Goal: Task Accomplishment & Management: Complete application form

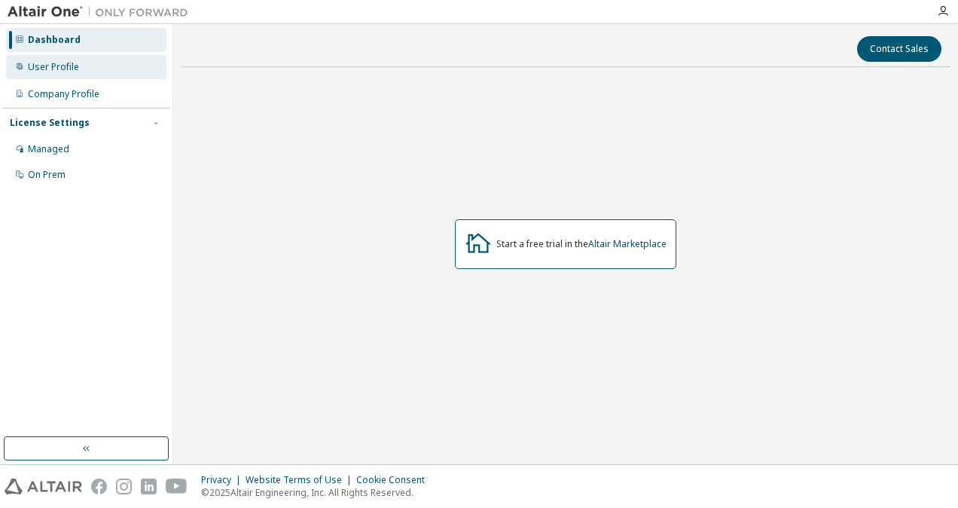
click at [61, 68] on div "User Profile" at bounding box center [53, 67] width 51 height 12
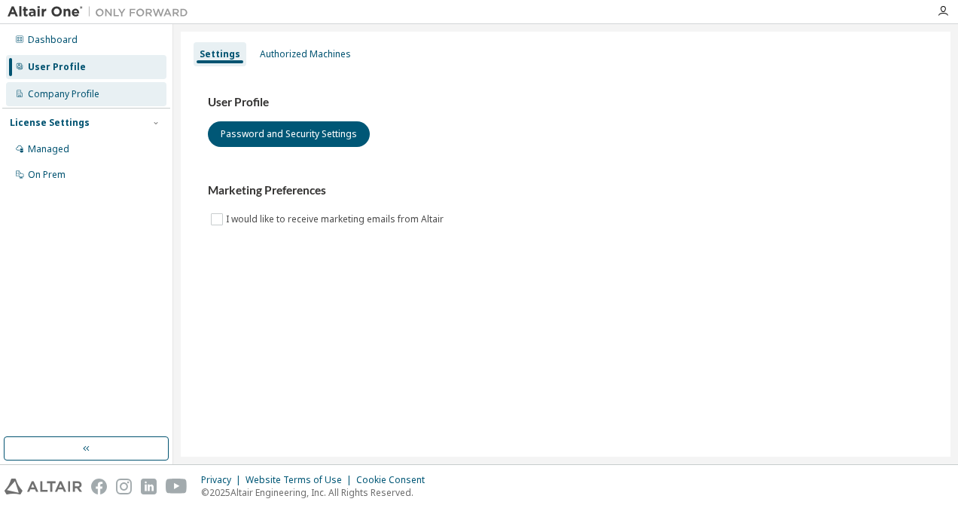
click at [62, 93] on div "Company Profile" at bounding box center [64, 94] width 72 height 12
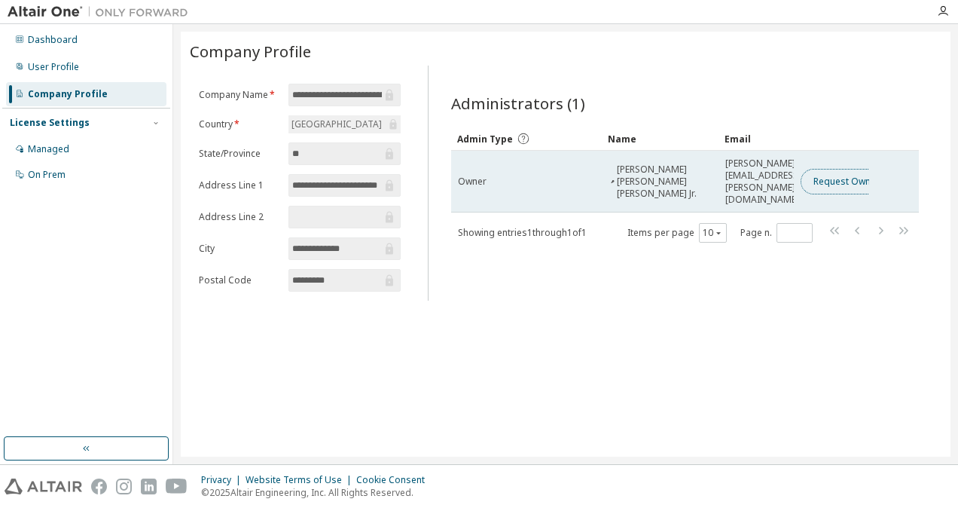
click at [848, 169] on button "Request Owner Change" at bounding box center [864, 182] width 127 height 26
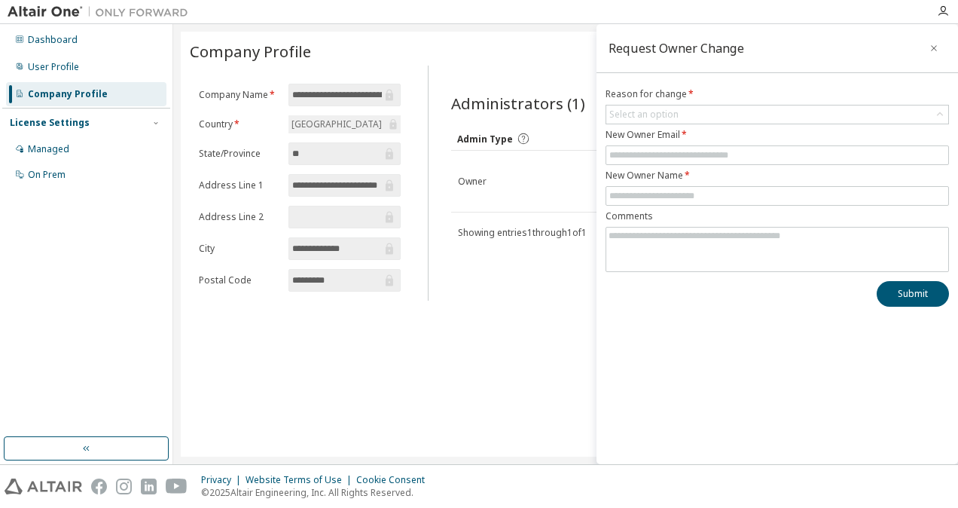
click at [543, 321] on div "**********" at bounding box center [566, 244] width 770 height 425
click at [934, 49] on icon "button" at bounding box center [934, 48] width 11 height 12
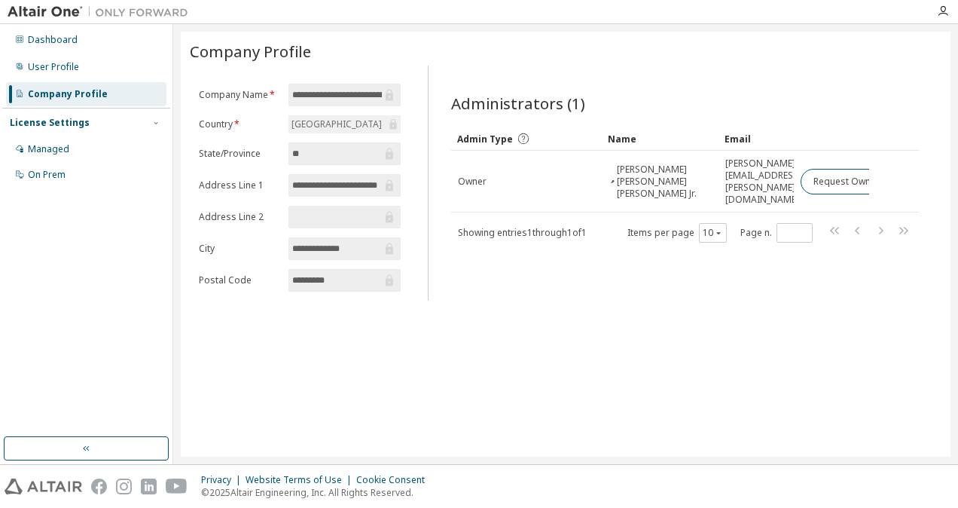
click at [60, 124] on div "License Settings" at bounding box center [50, 123] width 80 height 12
click at [45, 150] on div "Managed" at bounding box center [48, 149] width 41 height 12
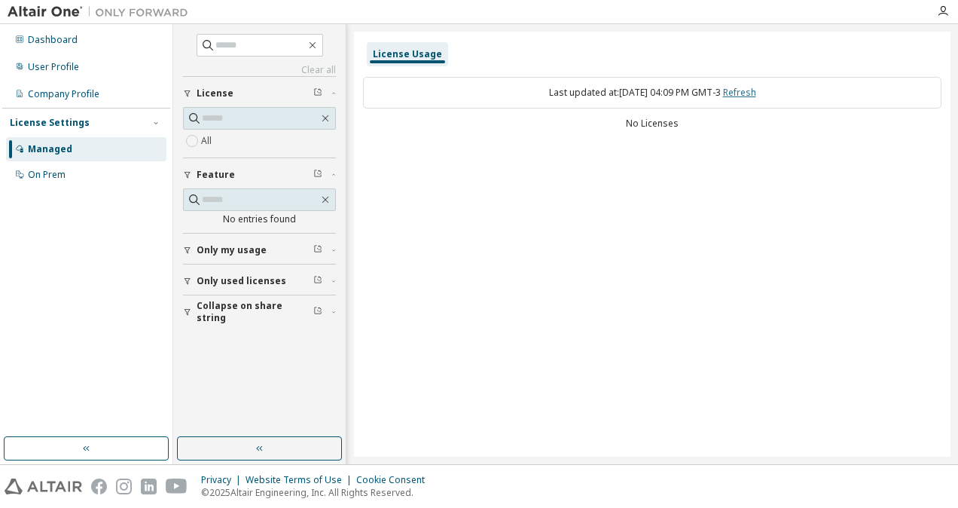
click at [757, 88] on link "Refresh" at bounding box center [739, 92] width 33 height 13
click at [44, 173] on div "On Prem" at bounding box center [47, 175] width 38 height 12
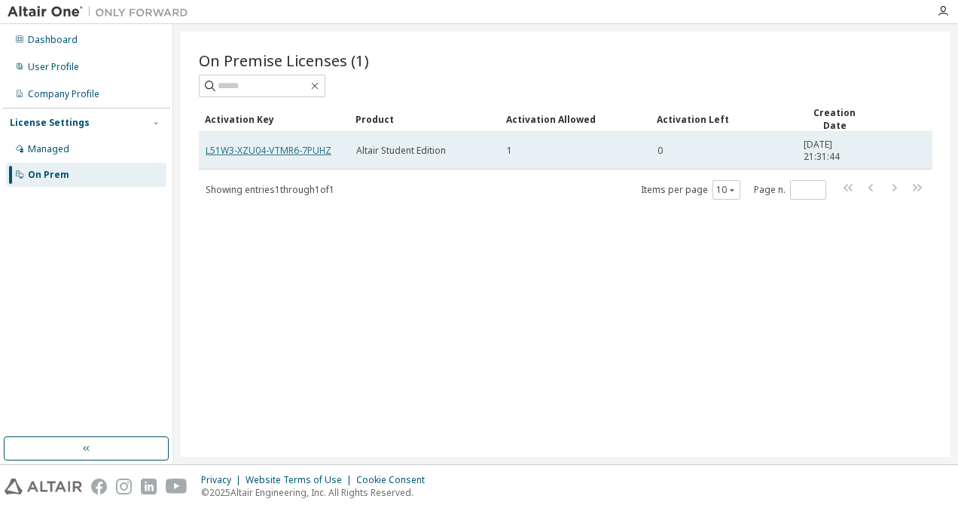
click at [295, 151] on link "L51W3-XZU04-VTMR6-7PUHZ" at bounding box center [269, 150] width 126 height 13
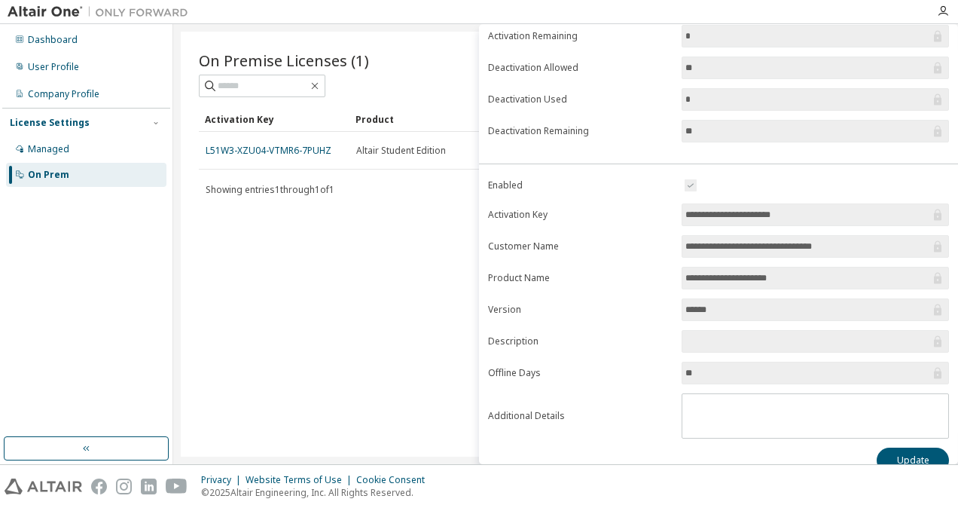
scroll to position [179, 0]
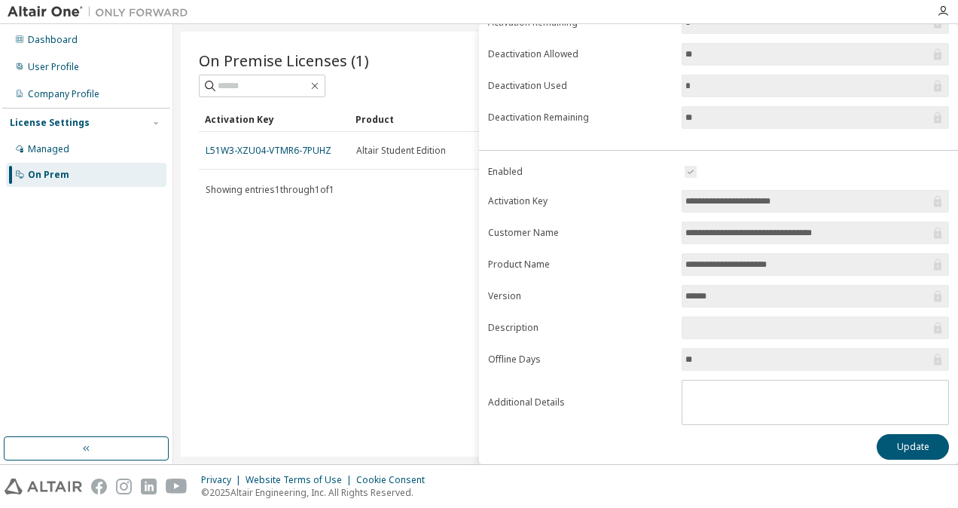
drag, startPoint x: 727, startPoint y: 291, endPoint x: 666, endPoint y: 287, distance: 61.2
click at [666, 287] on form "**********" at bounding box center [718, 294] width 461 height 262
drag, startPoint x: 666, startPoint y: 287, endPoint x: 662, endPoint y: 350, distance: 62.7
click at [662, 350] on form "**********" at bounding box center [718, 294] width 461 height 262
click at [81, 142] on div "Managed" at bounding box center [86, 149] width 160 height 24
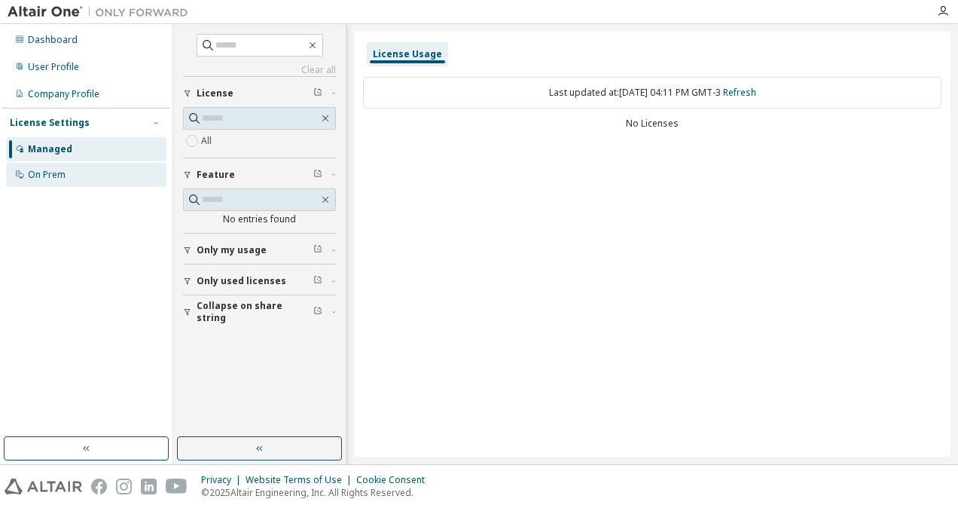
click at [43, 175] on div "On Prem" at bounding box center [47, 175] width 38 height 12
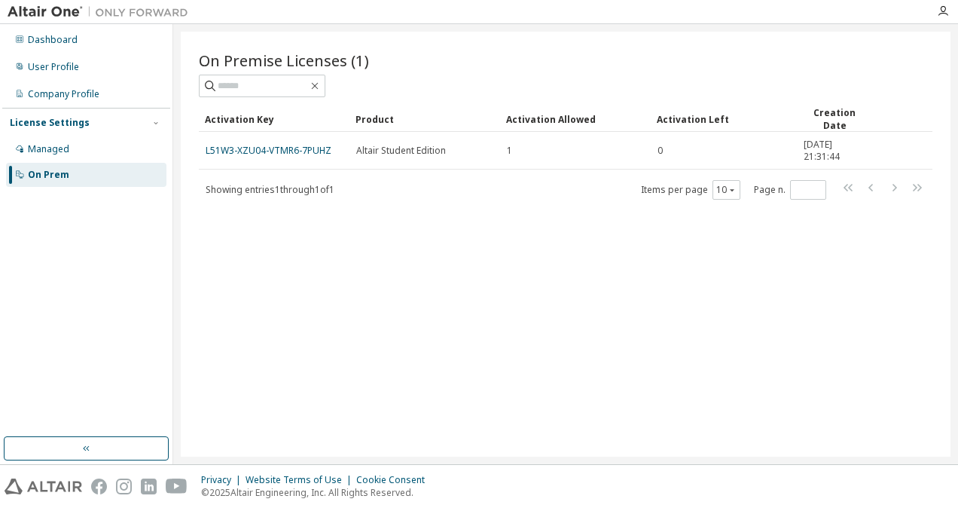
drag, startPoint x: 258, startPoint y: 154, endPoint x: 708, endPoint y: 285, distance: 468.6
click at [708, 285] on div "On Premise Licenses (1) Clear Load Save Save As Field Operator Value Select fil…" at bounding box center [566, 244] width 770 height 425
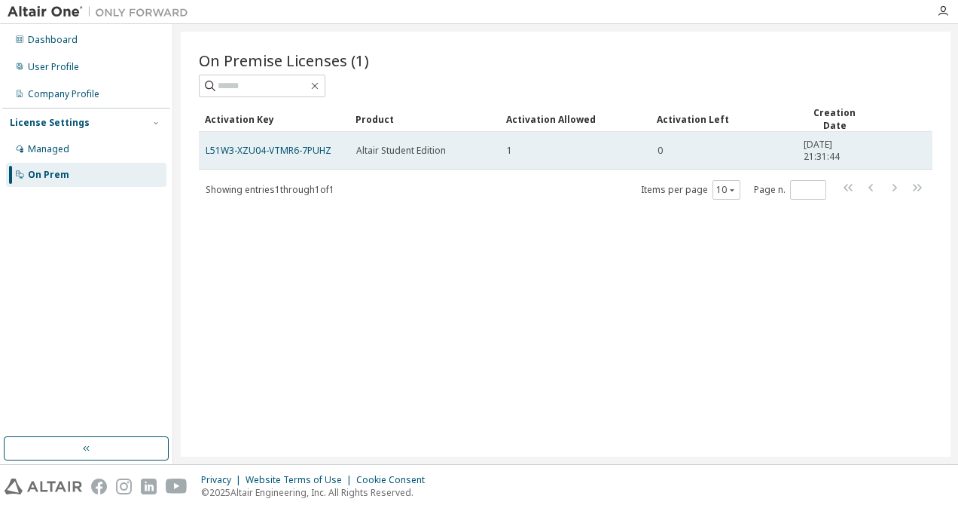
click at [310, 154] on td "L51W3-XZU04-VTMR6-7PUHZ" at bounding box center [274, 151] width 151 height 38
click at [307, 147] on link "L51W3-XZU04-VTMR6-7PUHZ" at bounding box center [269, 150] width 126 height 13
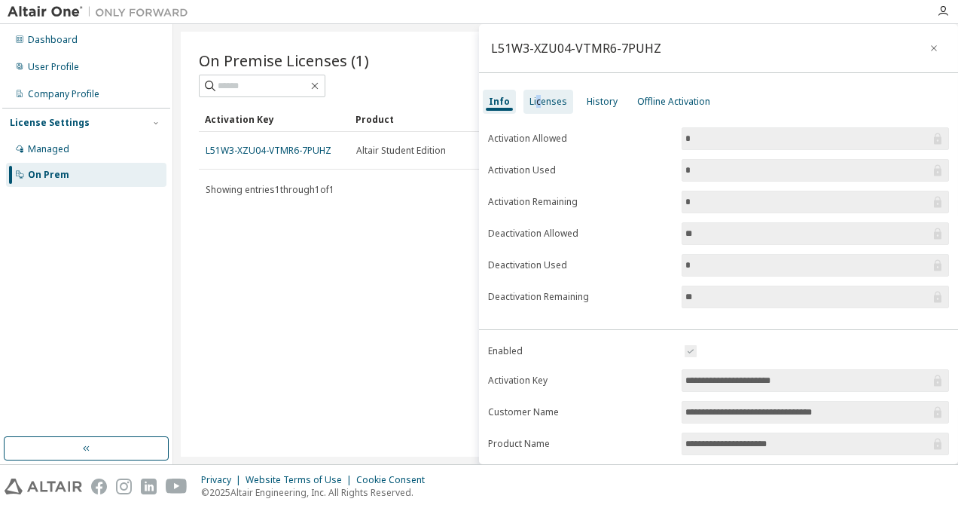
click at [538, 109] on div "Licenses" at bounding box center [549, 102] width 50 height 24
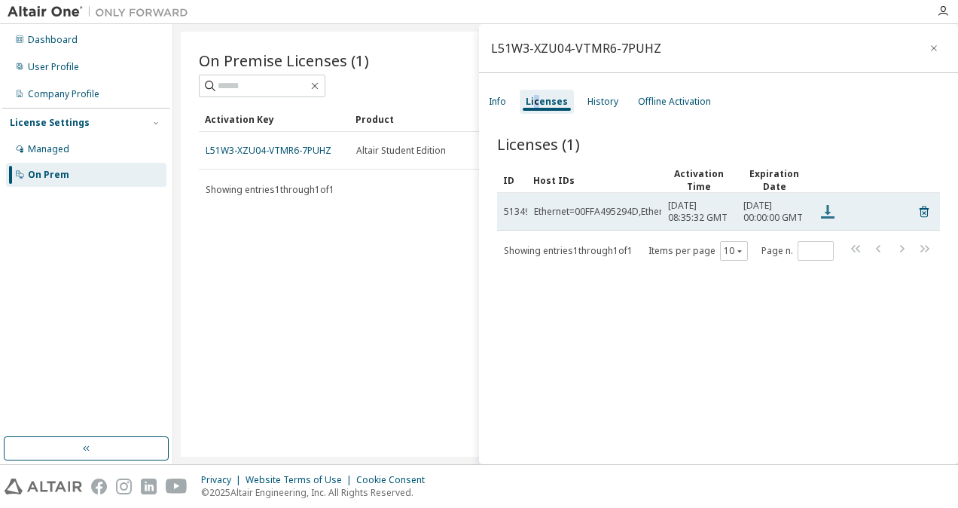
click at [827, 214] on icon at bounding box center [828, 212] width 14 height 14
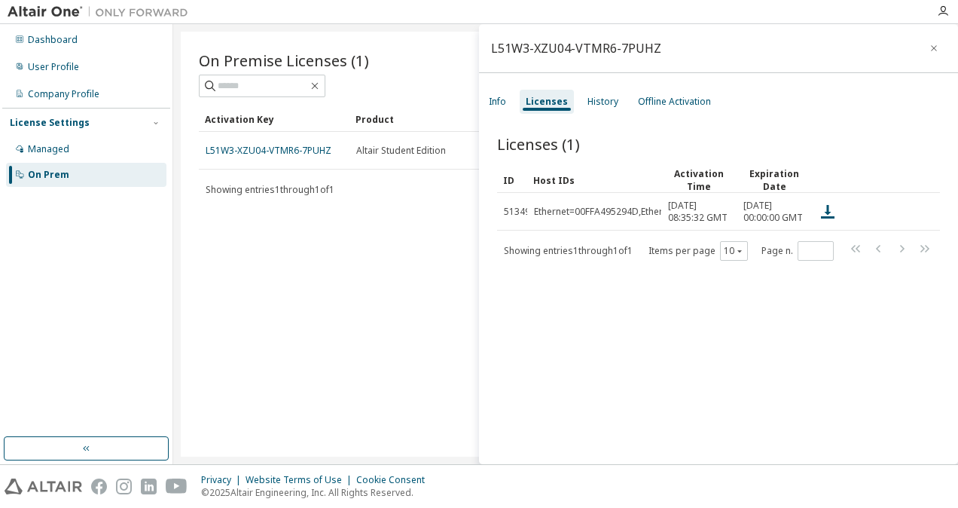
click at [592, 153] on div "Licenses (1)" at bounding box center [718, 143] width 443 height 21
click at [597, 109] on div "History" at bounding box center [603, 102] width 43 height 24
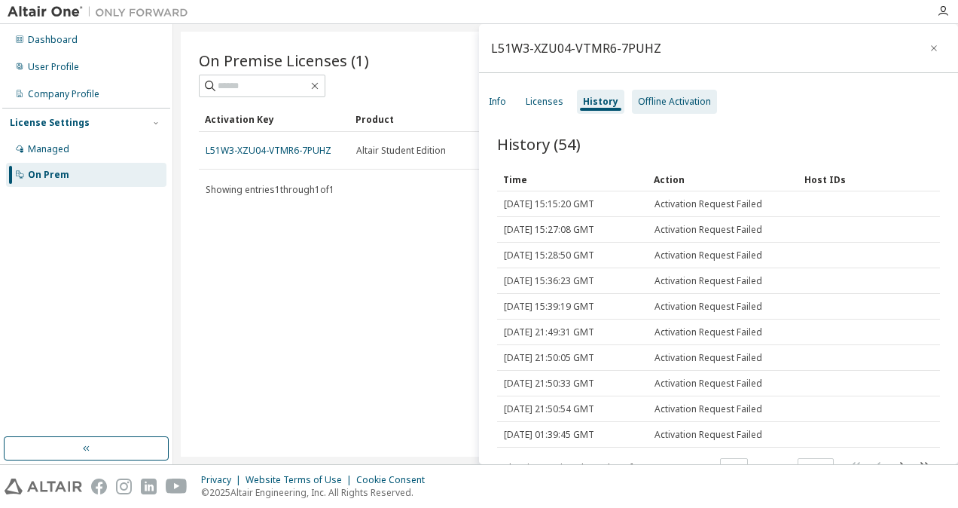
click at [674, 102] on div "Offline Activation" at bounding box center [674, 102] width 73 height 12
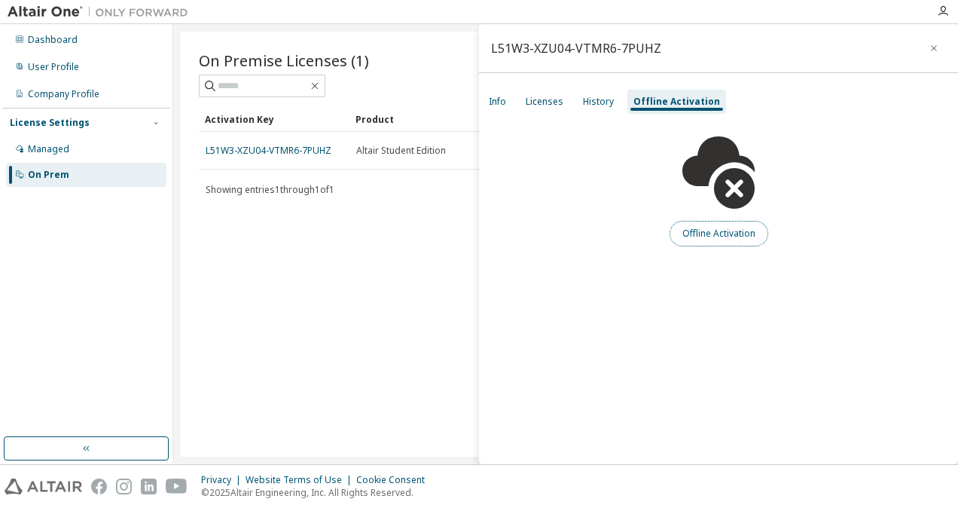
click at [700, 226] on button "Offline Activation" at bounding box center [719, 234] width 99 height 26
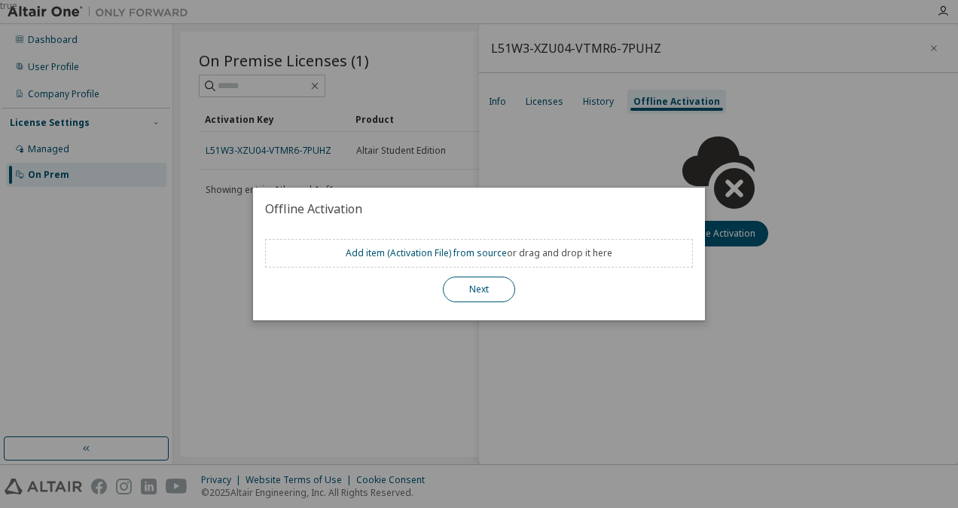
click at [500, 293] on button "Next" at bounding box center [479, 290] width 72 height 26
click at [494, 288] on button "Next" at bounding box center [479, 290] width 72 height 26
click at [734, 311] on div "true" at bounding box center [479, 254] width 958 height 508
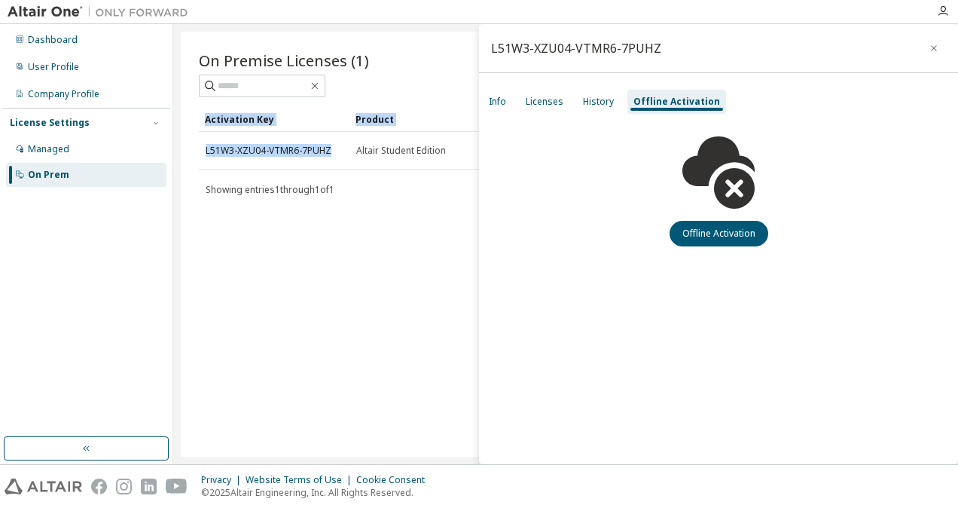
drag, startPoint x: 340, startPoint y: 146, endPoint x: 197, endPoint y: 160, distance: 143.1
click at [197, 160] on div "On Premise Licenses (1) Clear Load Save Save As Field Operator Value Select fil…" at bounding box center [566, 244] width 770 height 425
click at [535, 101] on div "Licenses" at bounding box center [545, 102] width 38 height 12
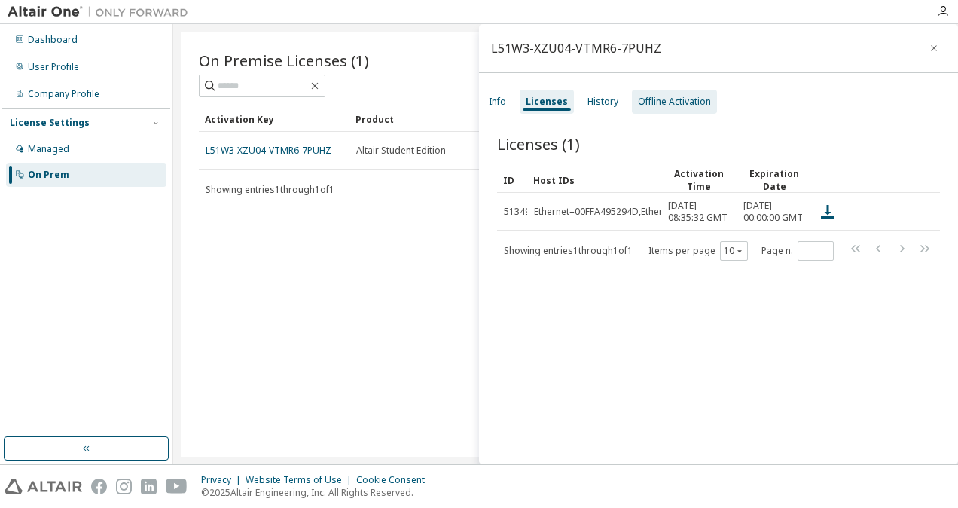
click at [669, 104] on div "Offline Activation" at bounding box center [674, 102] width 73 height 12
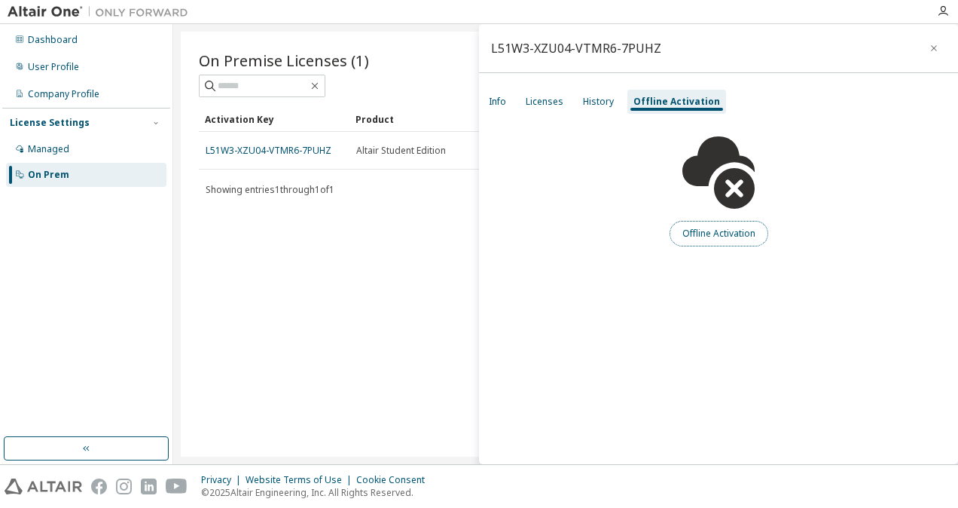
click at [729, 225] on button "Offline Activation" at bounding box center [719, 234] width 99 height 26
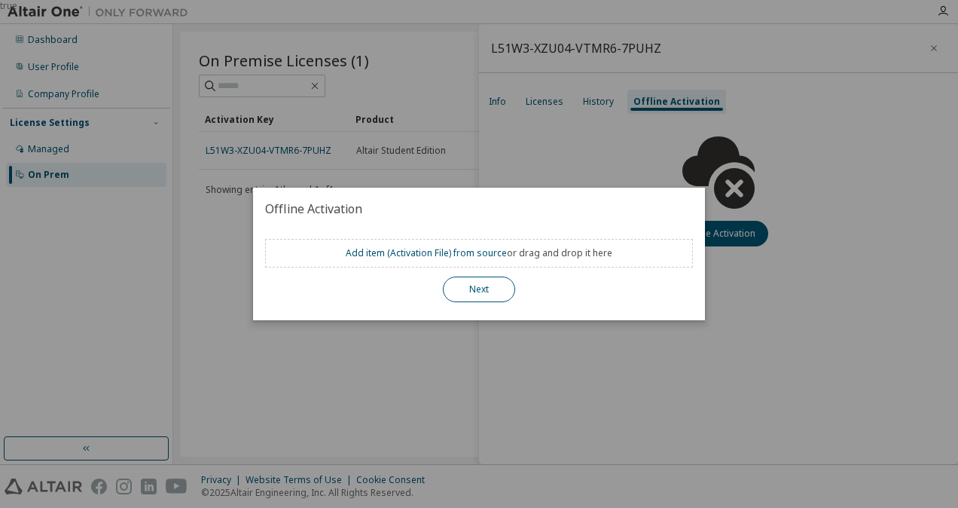
click at [497, 292] on button "Next" at bounding box center [479, 290] width 72 height 26
click at [482, 290] on button "Next" at bounding box center [479, 290] width 72 height 26
click at [471, 252] on link "Add item ( Activation File ) from source" at bounding box center [426, 252] width 161 height 13
click at [576, 393] on div "true" at bounding box center [479, 254] width 958 height 508
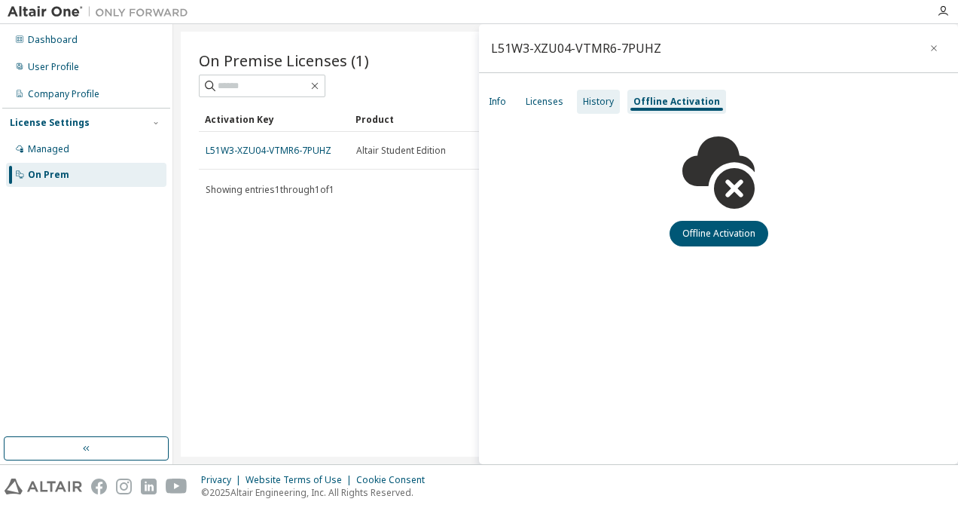
click at [595, 101] on div "History" at bounding box center [598, 102] width 31 height 12
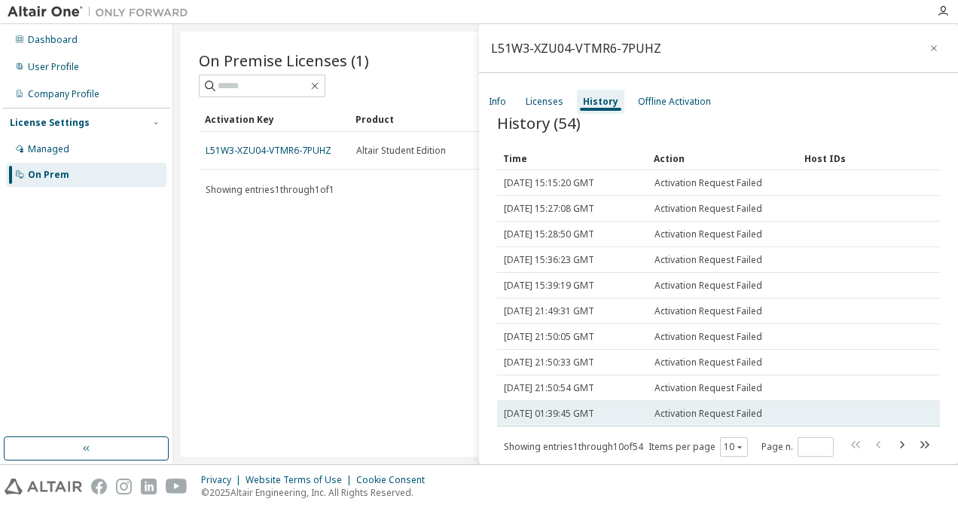
scroll to position [32, 0]
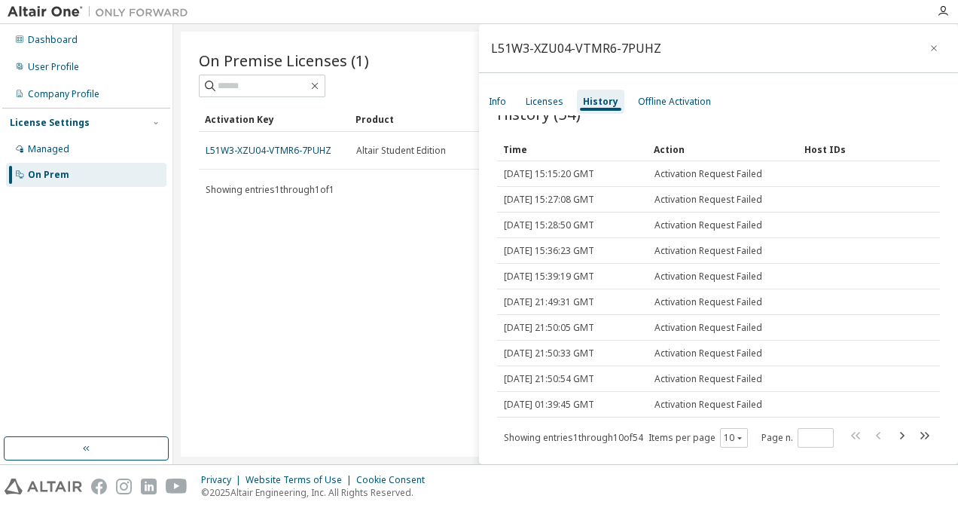
click at [219, 306] on div "On Premise Licenses (1) Clear Load Save Save As Field Operator Value Select fil…" at bounding box center [566, 244] width 770 height 425
click at [285, 191] on span "Showing entries 1 through 1 of 1" at bounding box center [270, 189] width 129 height 13
click at [107, 154] on div "Managed" at bounding box center [86, 149] width 160 height 24
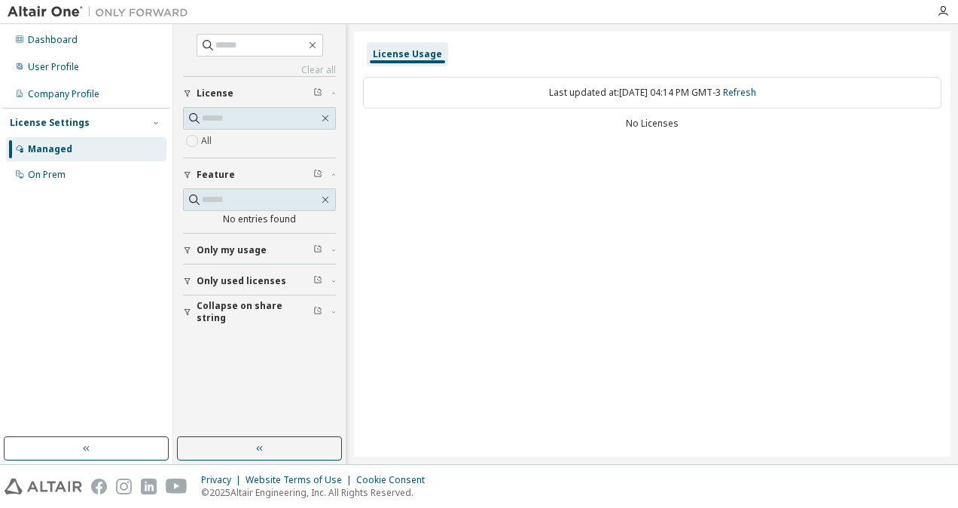
click at [255, 220] on div "No entries found" at bounding box center [259, 219] width 153 height 12
click at [190, 246] on icon "button" at bounding box center [187, 250] width 9 height 9
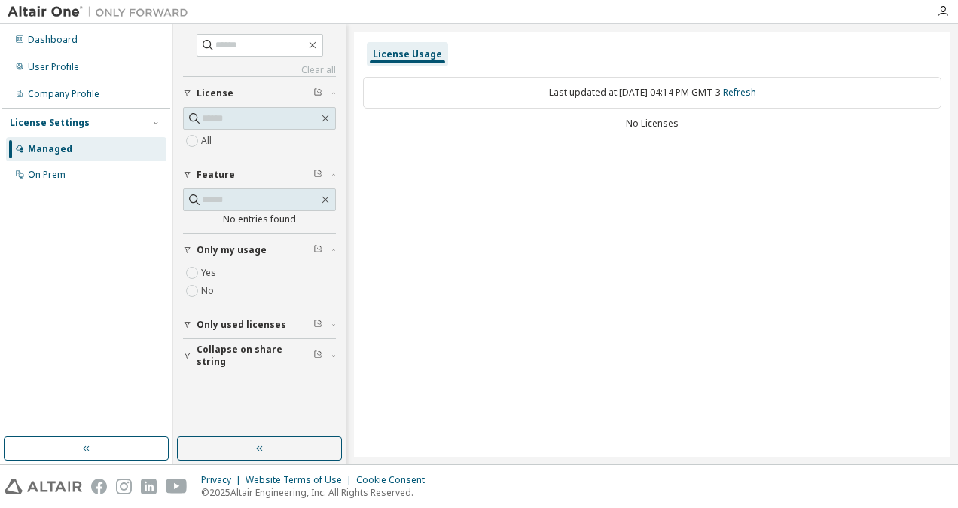
click at [197, 320] on span "Only used licenses" at bounding box center [242, 325] width 90 height 12
click at [194, 395] on div "button" at bounding box center [190, 399] width 14 height 9
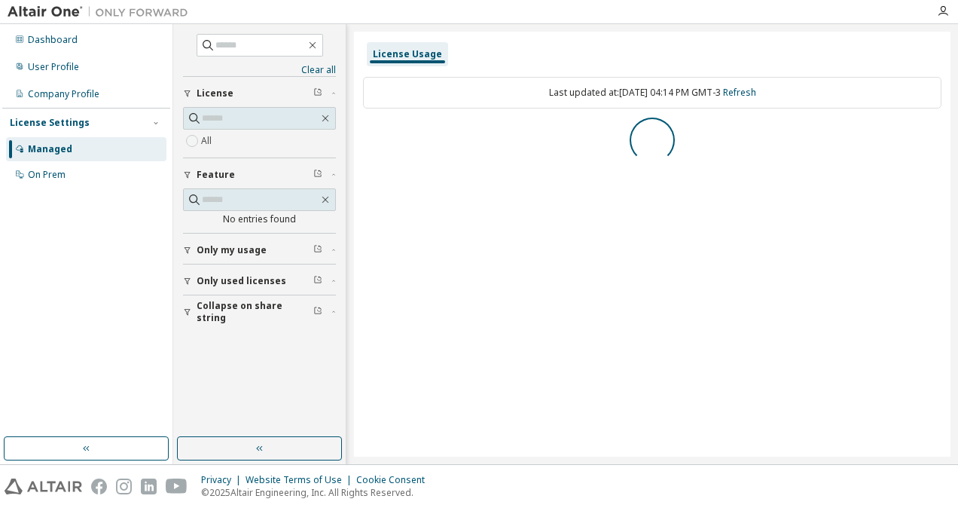
click at [202, 267] on div "Yes No" at bounding box center [259, 282] width 153 height 36
click at [453, 184] on div "License Usage Last updated at: Sun 2025-09-07 04:14 PM GMT-3 Refresh No Licenses" at bounding box center [652, 244] width 597 height 425
click at [750, 92] on link "Refresh" at bounding box center [739, 92] width 33 height 13
drag, startPoint x: 654, startPoint y: 123, endPoint x: 574, endPoint y: 136, distance: 80.9
click at [654, 126] on div "No Licenses" at bounding box center [652, 124] width 579 height 12
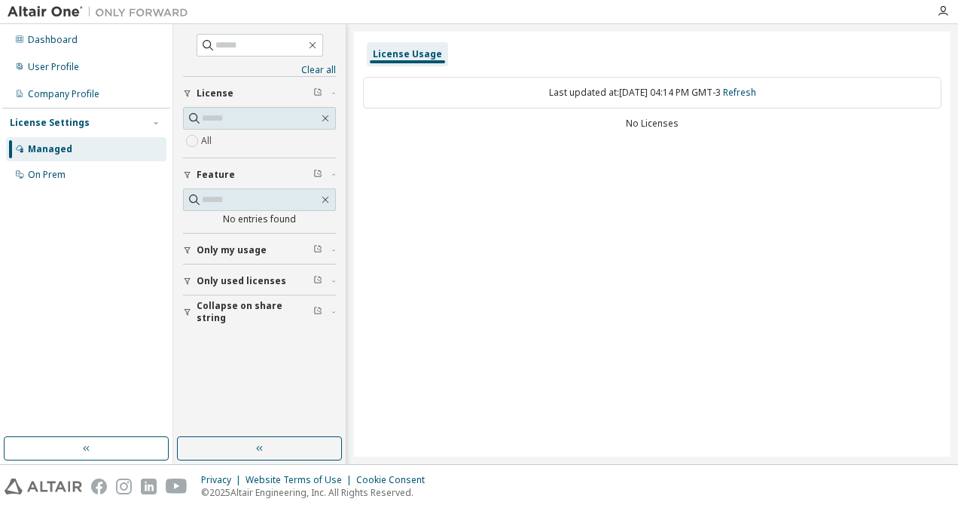
click at [90, 126] on div "License Settings" at bounding box center [86, 123] width 153 height 14
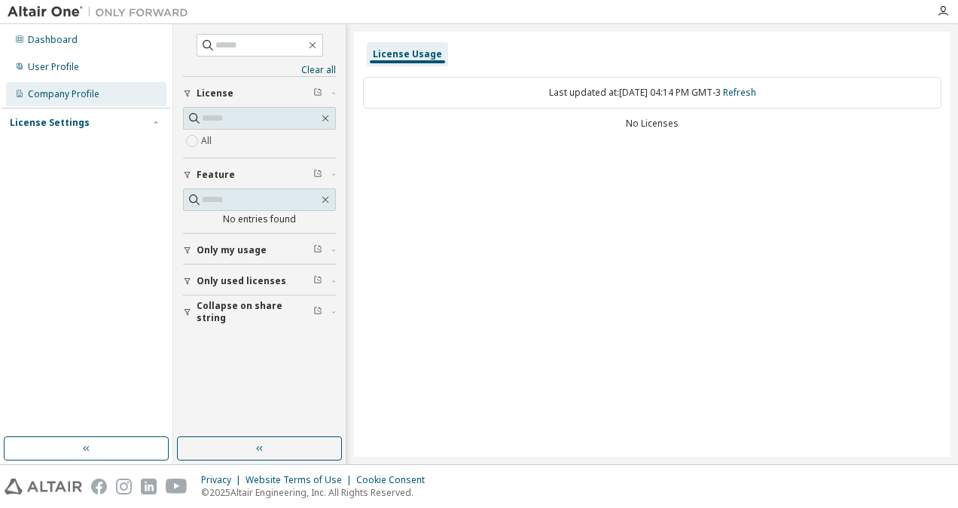
click at [84, 93] on div "Company Profile" at bounding box center [64, 94] width 72 height 12
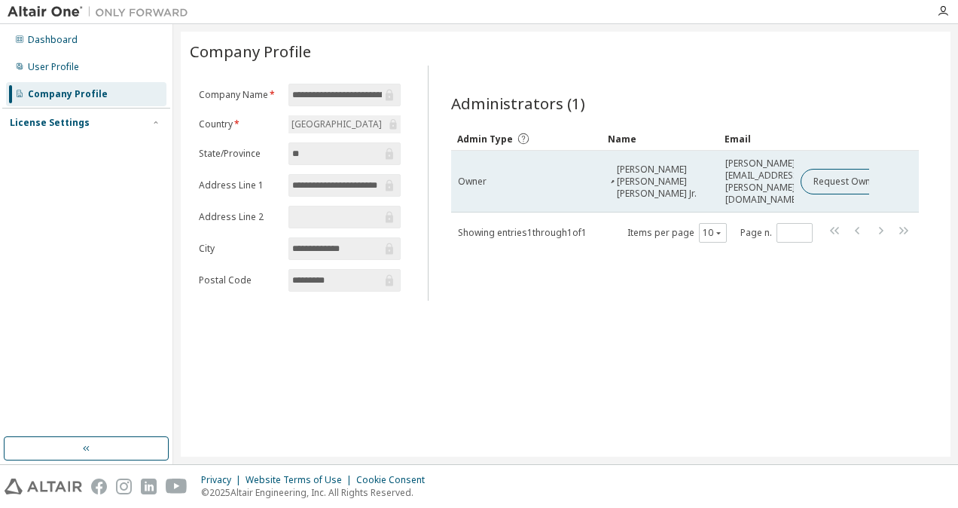
click at [649, 172] on span "Wagner Barbosa de Medeiros Jr." at bounding box center [664, 182] width 95 height 36
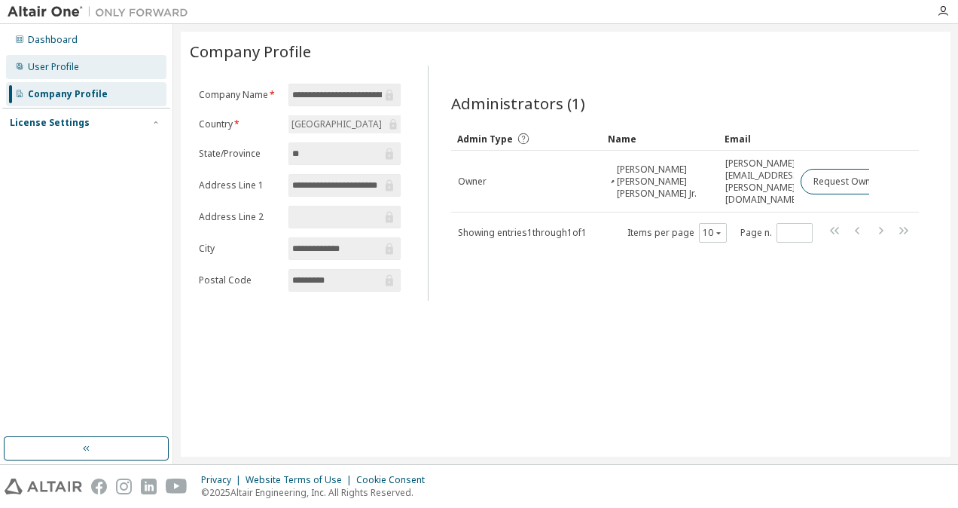
click at [75, 71] on div "User Profile" at bounding box center [53, 67] width 51 height 12
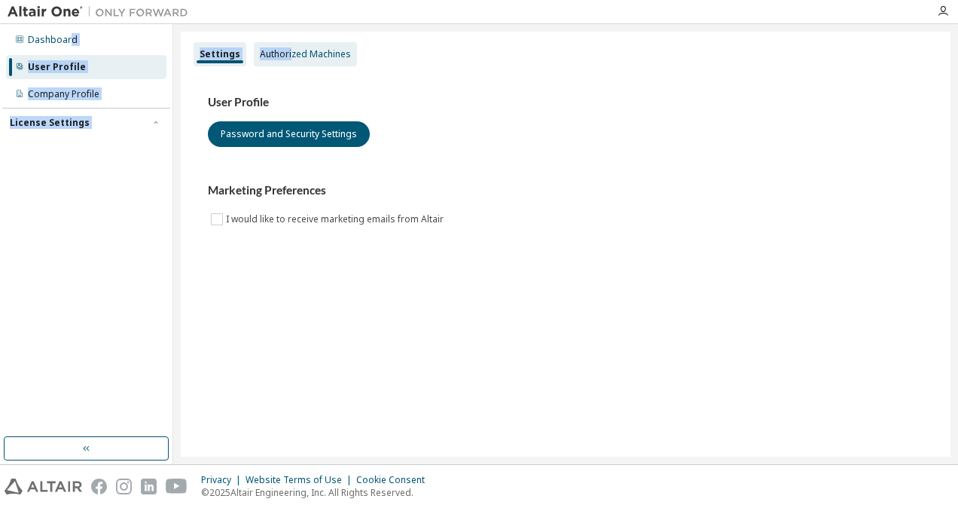
drag, startPoint x: 69, startPoint y: 42, endPoint x: 289, endPoint y: 57, distance: 221.2
click at [289, 57] on div "Dashboard User Profile Company Profile License Settings Managed On Prem Setting…" at bounding box center [479, 244] width 958 height 440
click at [289, 57] on div "Authorized Machines" at bounding box center [305, 54] width 91 height 12
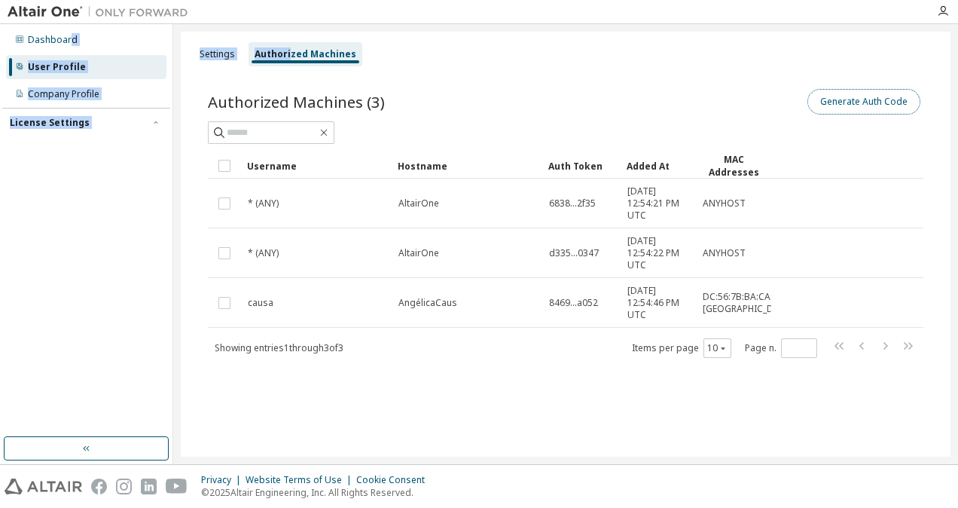
click at [888, 99] on button "Generate Auth Code" at bounding box center [864, 102] width 113 height 26
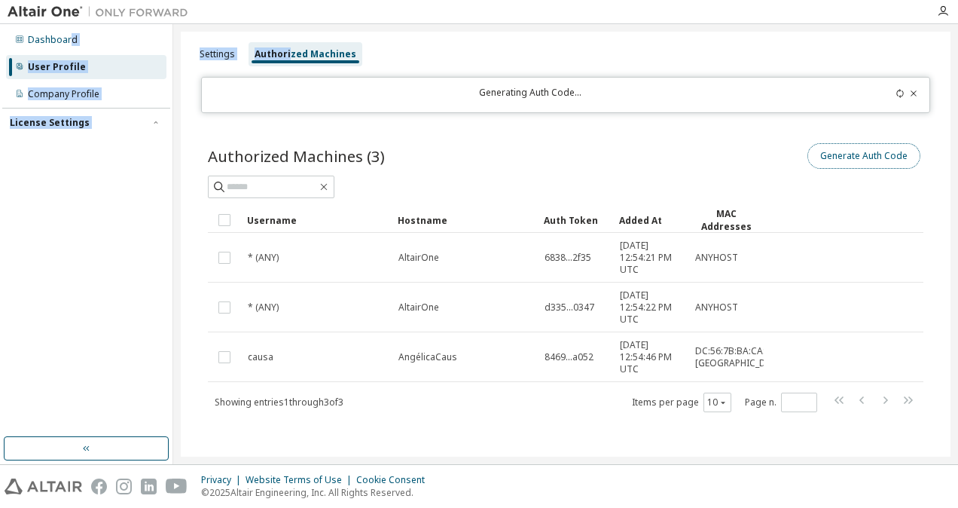
click at [862, 160] on button "Generate Auth Code" at bounding box center [864, 156] width 113 height 26
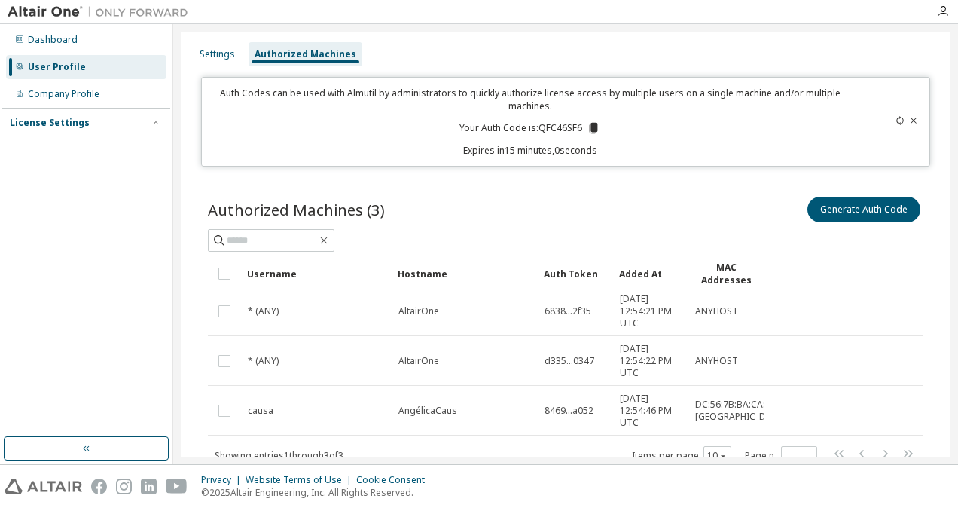
click at [579, 123] on div "Auth Codes can be used with Almutil by administrators to quickly authorize lice…" at bounding box center [530, 122] width 639 height 70
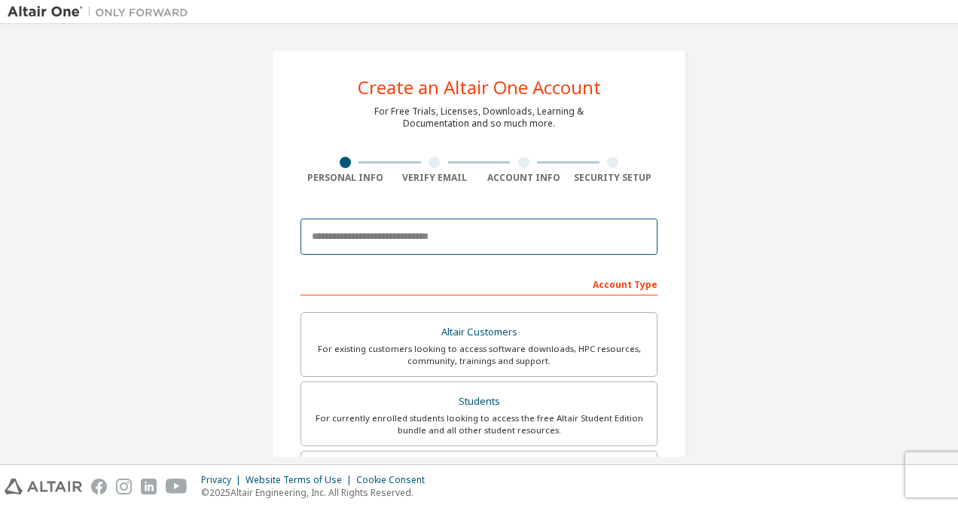
click at [445, 229] on input "email" at bounding box center [479, 237] width 357 height 36
click at [442, 233] on input "email" at bounding box center [479, 237] width 357 height 36
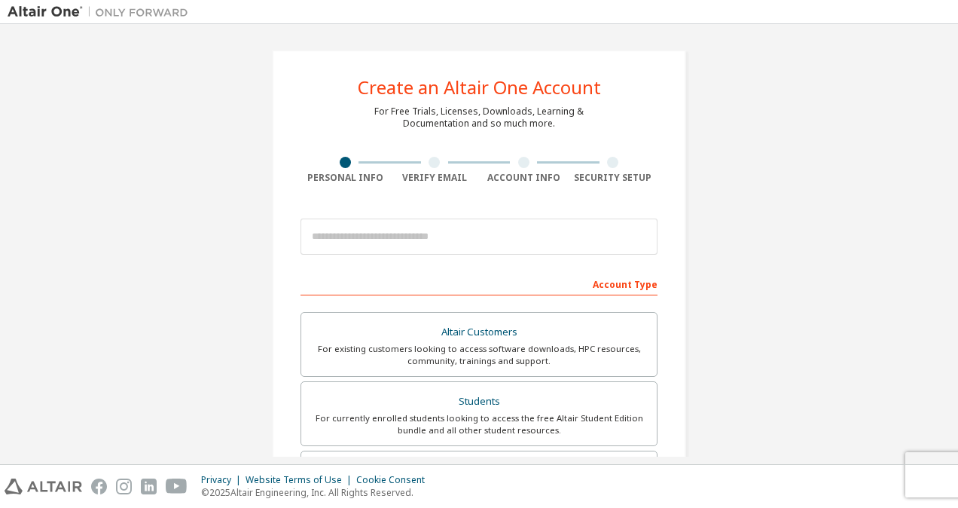
click at [677, 236] on div "Create an Altair One Account For Free Trials, Licenses, Downloads, Learning & D…" at bounding box center [479, 431] width 414 height 762
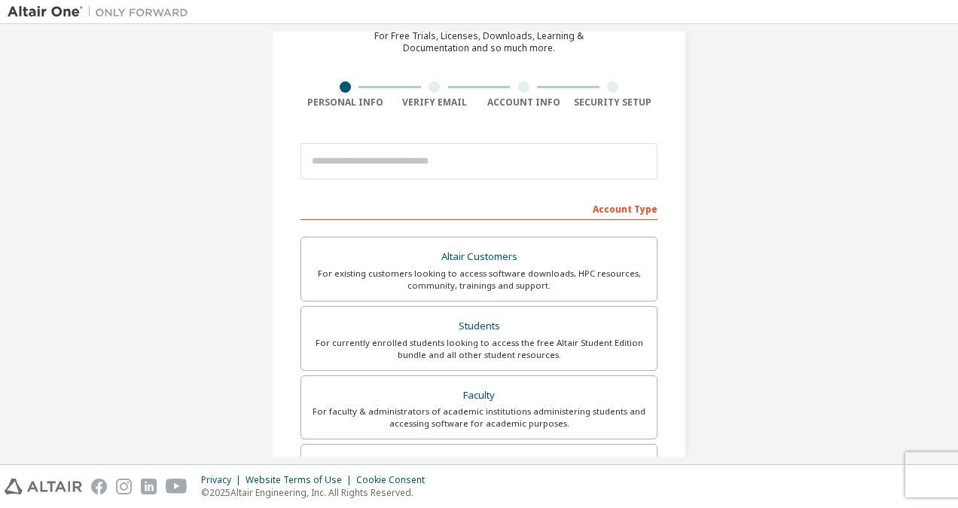
scroll to position [151, 0]
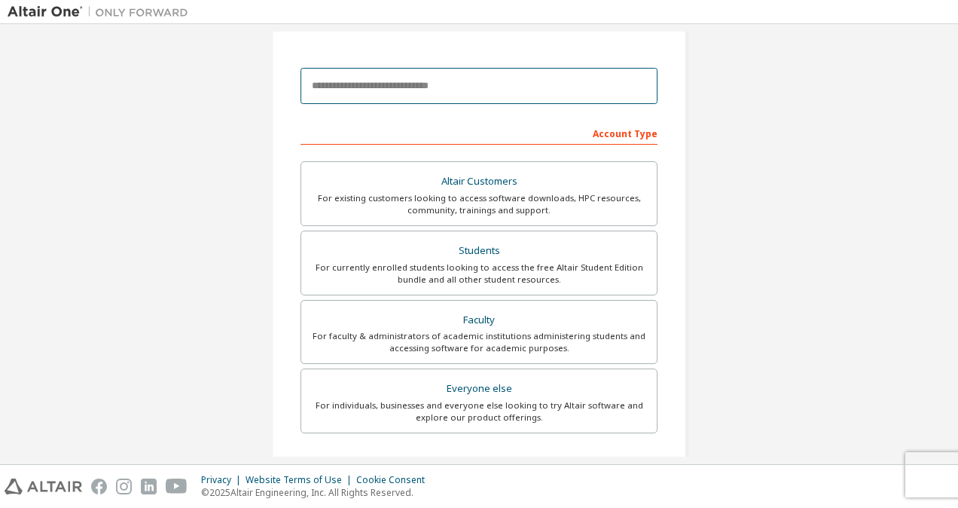
click at [504, 77] on input "email" at bounding box center [479, 86] width 357 height 36
type input "**********"
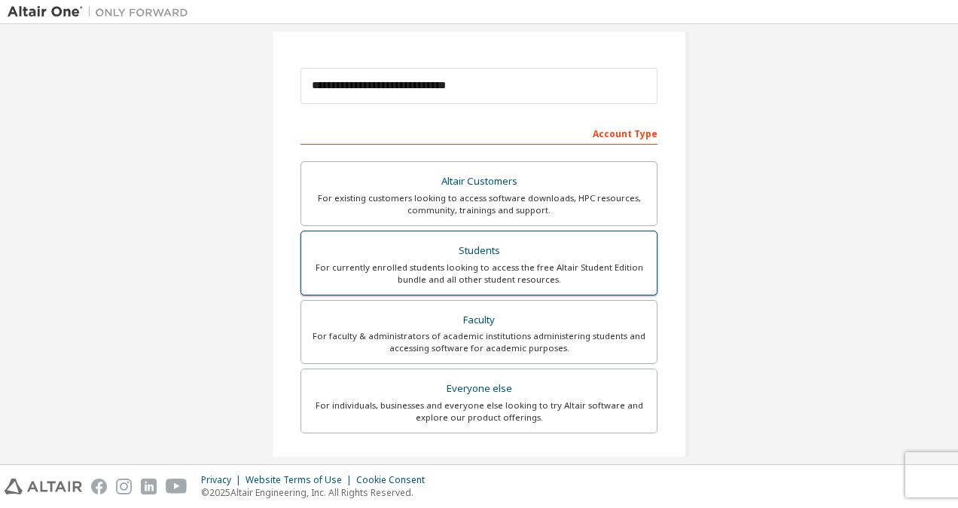
click at [474, 250] on div "Students" at bounding box center [479, 250] width 338 height 21
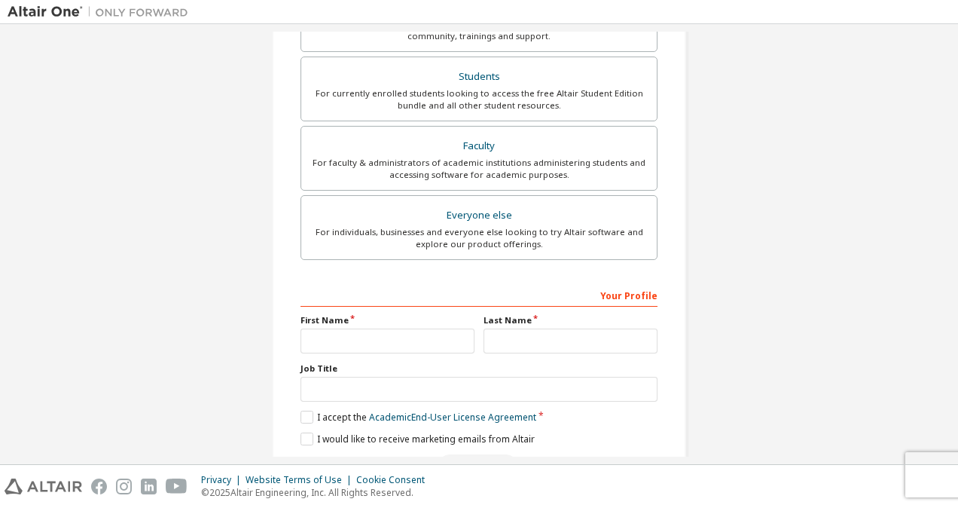
scroll to position [377, 0]
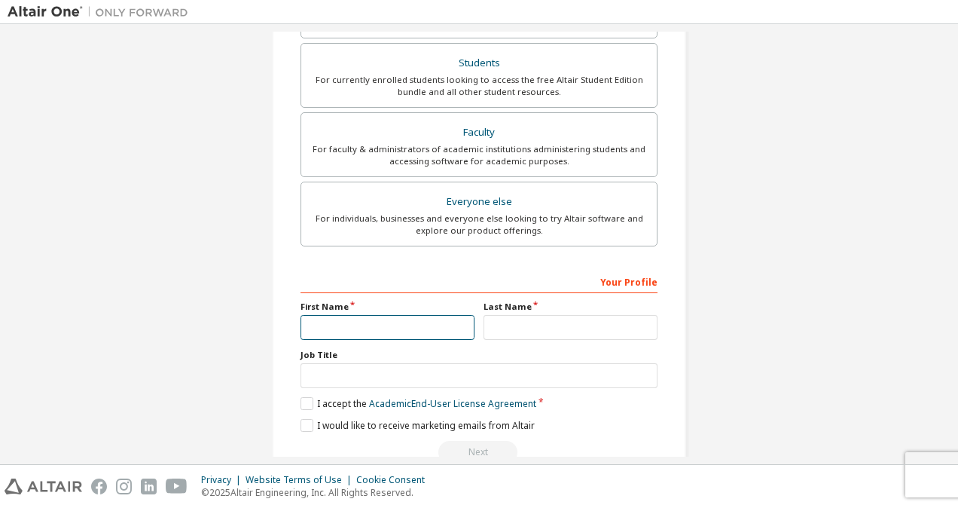
click at [420, 323] on input "text" at bounding box center [388, 327] width 174 height 25
type input "*******"
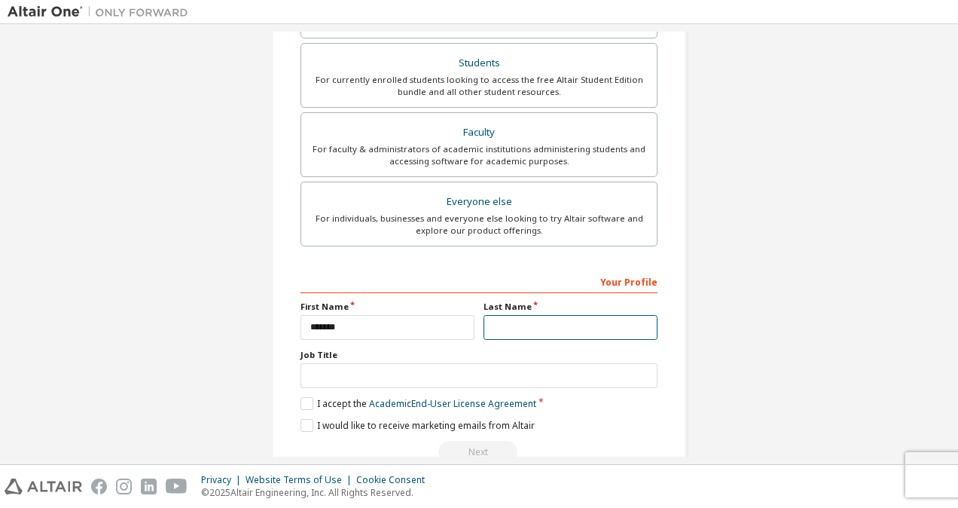
click at [508, 321] on input "text" at bounding box center [571, 327] width 174 height 25
type input "*********"
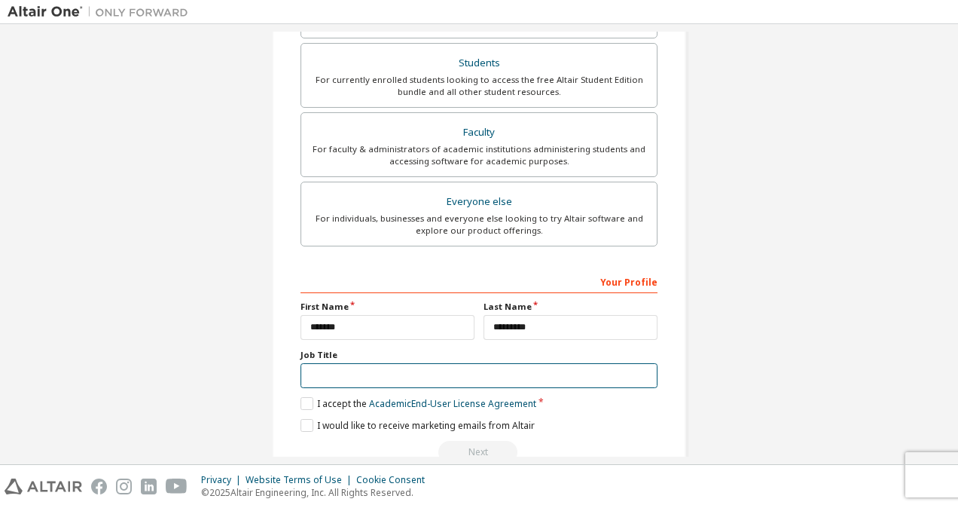
click at [414, 374] on input "text" at bounding box center [479, 375] width 357 height 25
type input "*"
click at [359, 372] on input "text" at bounding box center [479, 375] width 357 height 25
paste input "********"
click at [310, 372] on input "********" at bounding box center [479, 375] width 357 height 25
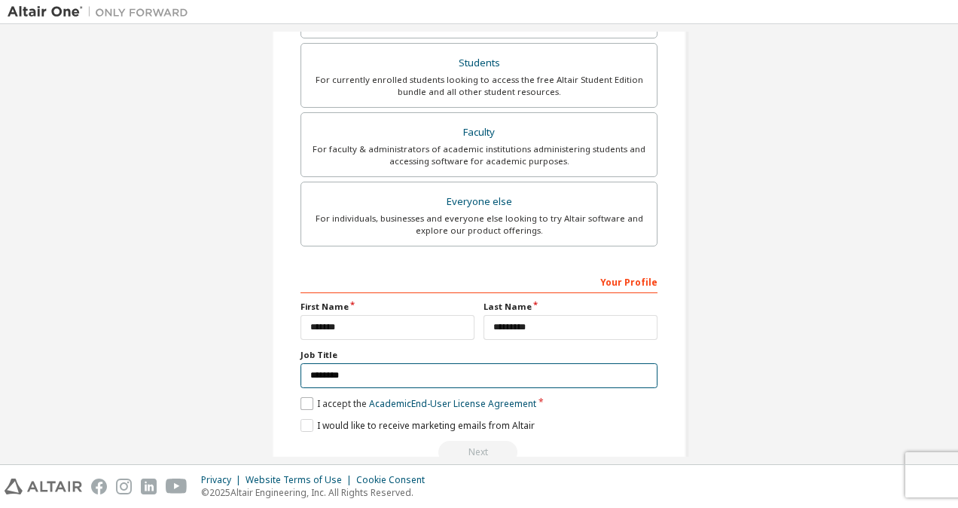
type input "********"
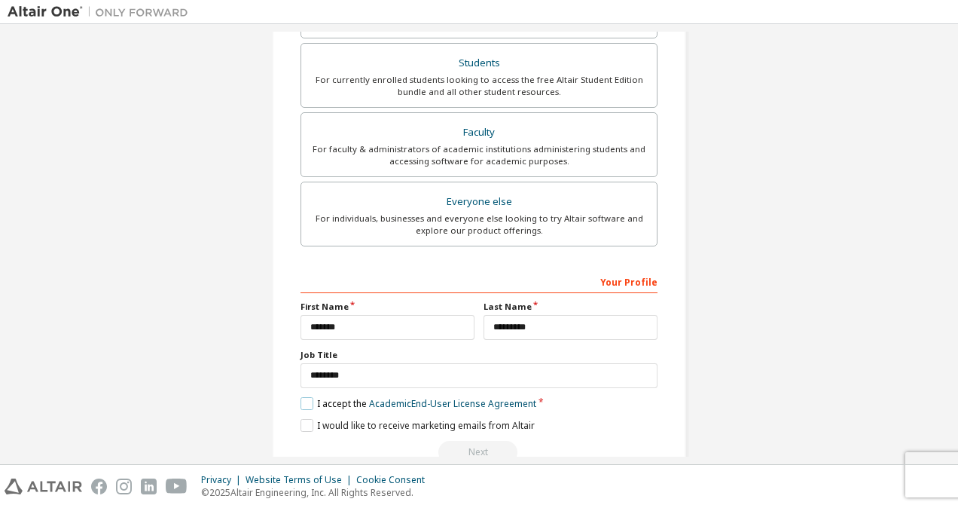
click at [307, 397] on label "I accept the Academic End-User License Agreement" at bounding box center [419, 403] width 236 height 13
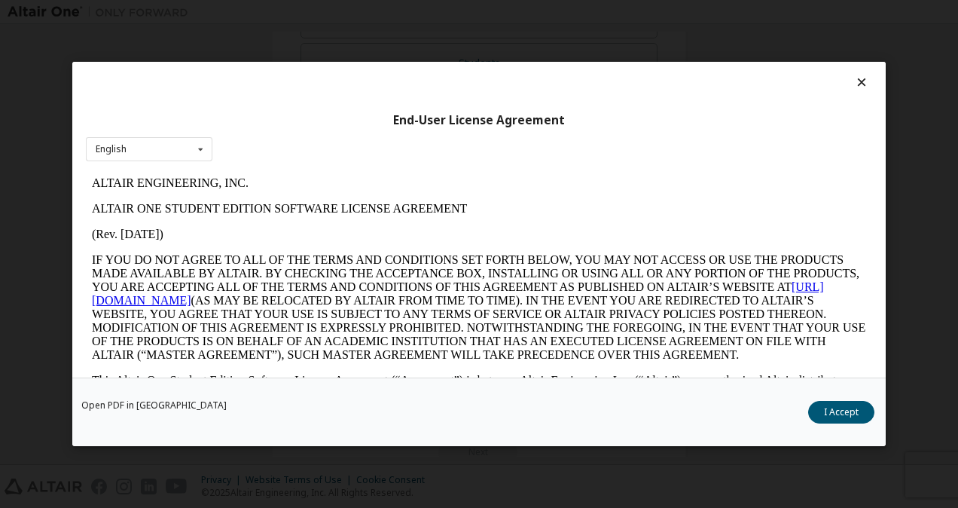
scroll to position [0, 0]
click at [825, 415] on button "I Accept" at bounding box center [842, 412] width 66 height 23
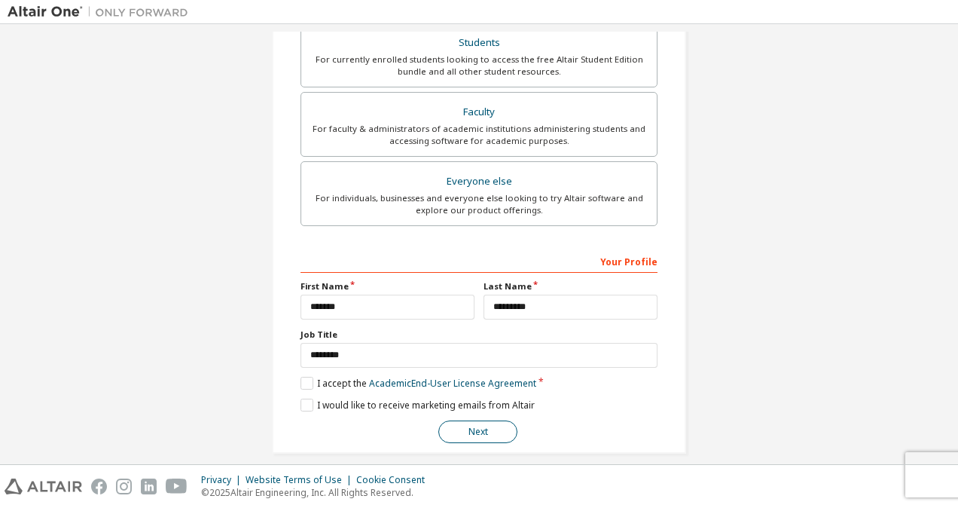
scroll to position [408, 0]
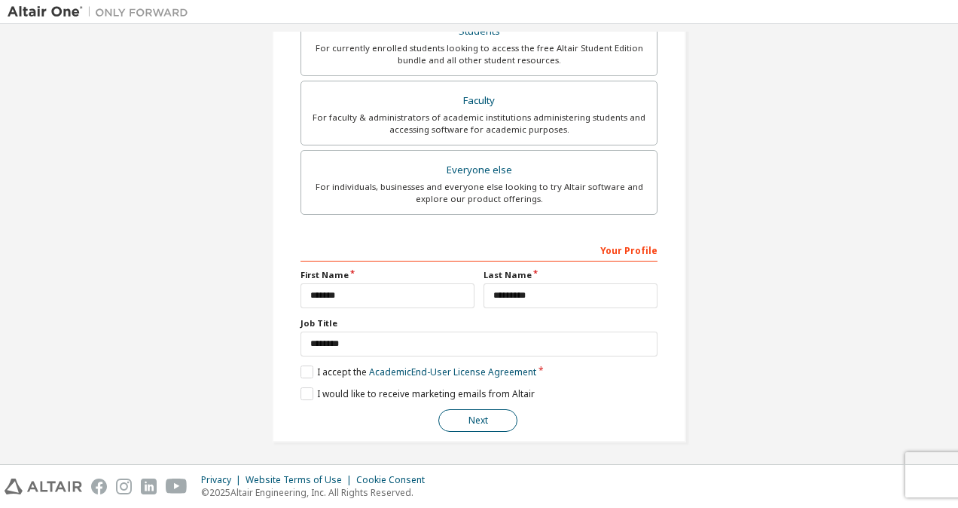
click at [486, 412] on button "Next" at bounding box center [478, 420] width 79 height 23
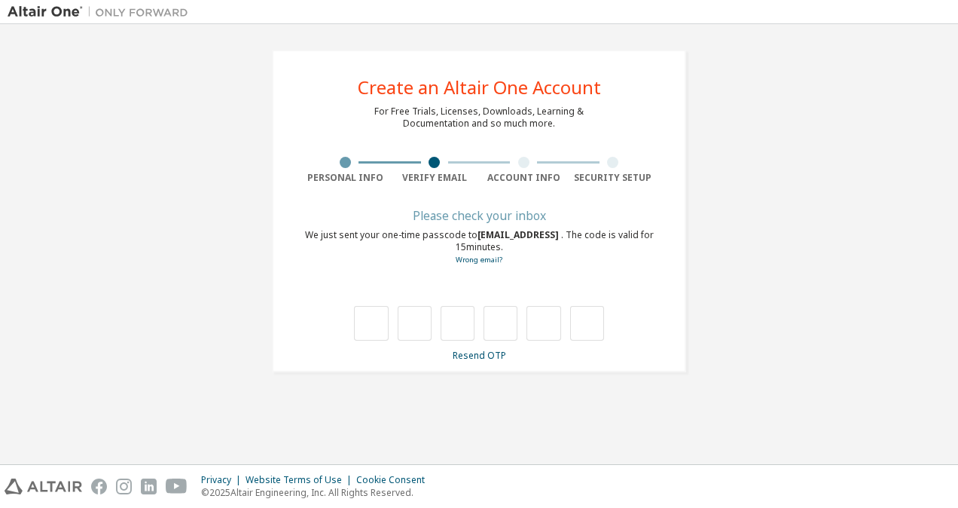
drag, startPoint x: 621, startPoint y: 235, endPoint x: 479, endPoint y: 232, distance: 141.7
click at [479, 232] on span "matheus.dall.asta@posgrad.ufsc" at bounding box center [520, 234] width 84 height 13
drag, startPoint x: 627, startPoint y: 233, endPoint x: 479, endPoint y: 234, distance: 147.7
click at [479, 234] on span "matheus.dall.asta@posgrad.ufsc" at bounding box center [520, 234] width 84 height 13
copy span "matheus.dall.asta@posgrad.ufsc"
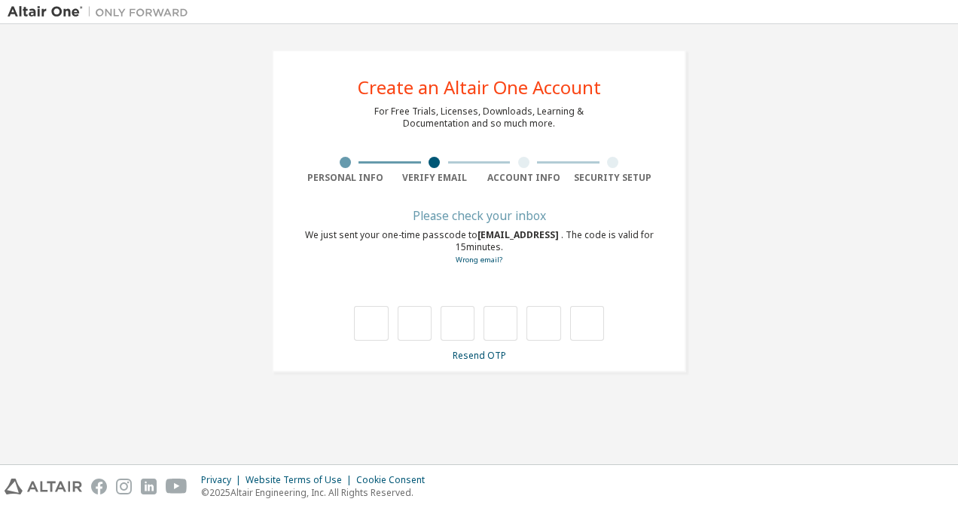
click at [451, 253] on div "We just sent your one-time passcode to matheus.dall.asta@posgrad.ufsc . The cod…" at bounding box center [479, 247] width 357 height 37
click at [483, 353] on link "Resend OTP" at bounding box center [479, 355] width 53 height 13
click at [512, 211] on div "Please check your inbox" at bounding box center [479, 215] width 357 height 9
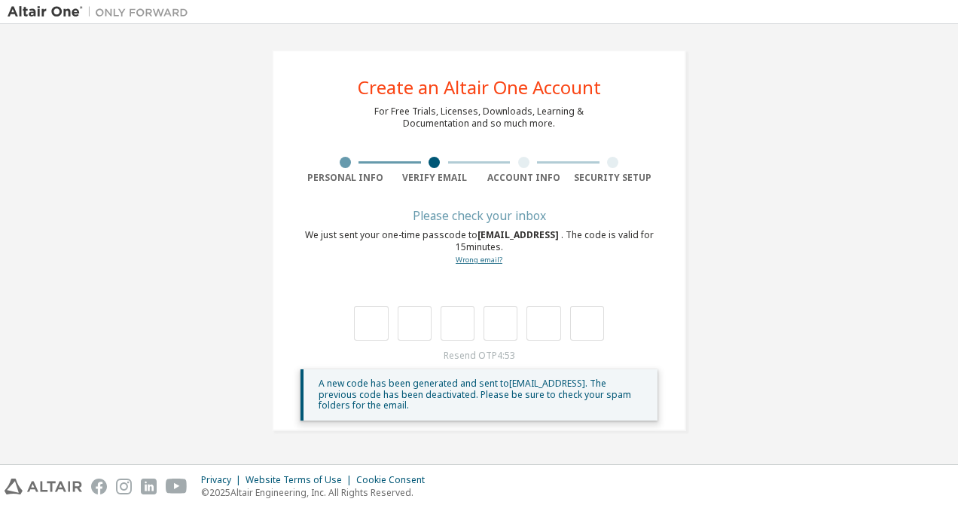
click at [479, 258] on link "Wrong email?" at bounding box center [479, 260] width 47 height 10
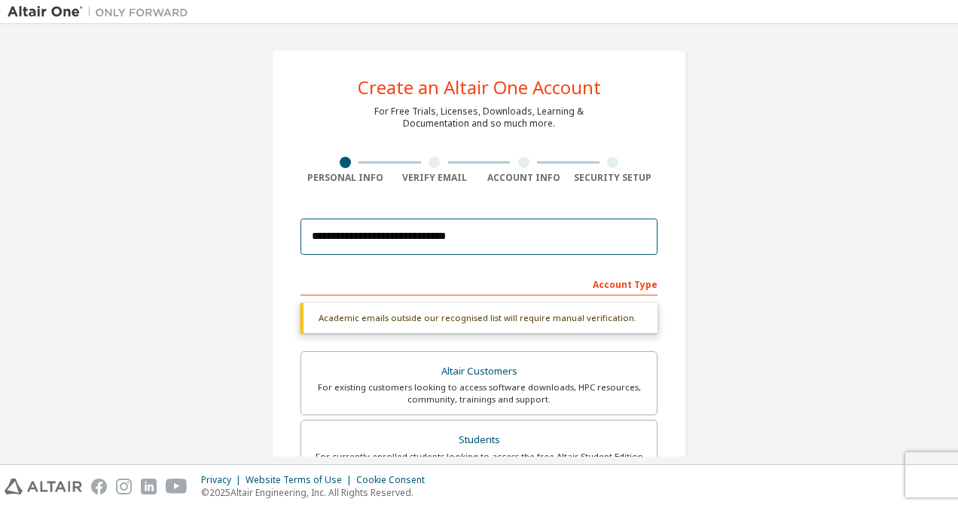
click at [467, 240] on input "**********" at bounding box center [479, 237] width 357 height 36
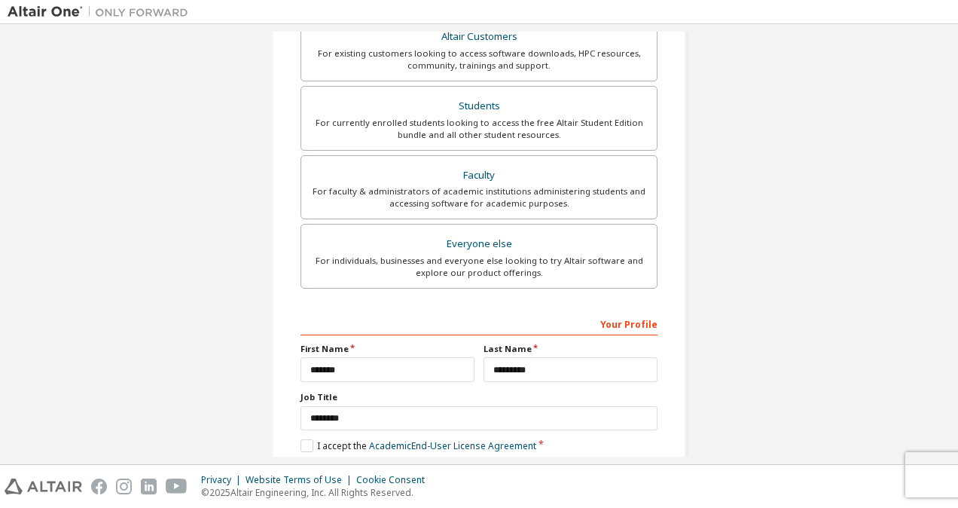
scroll to position [369, 0]
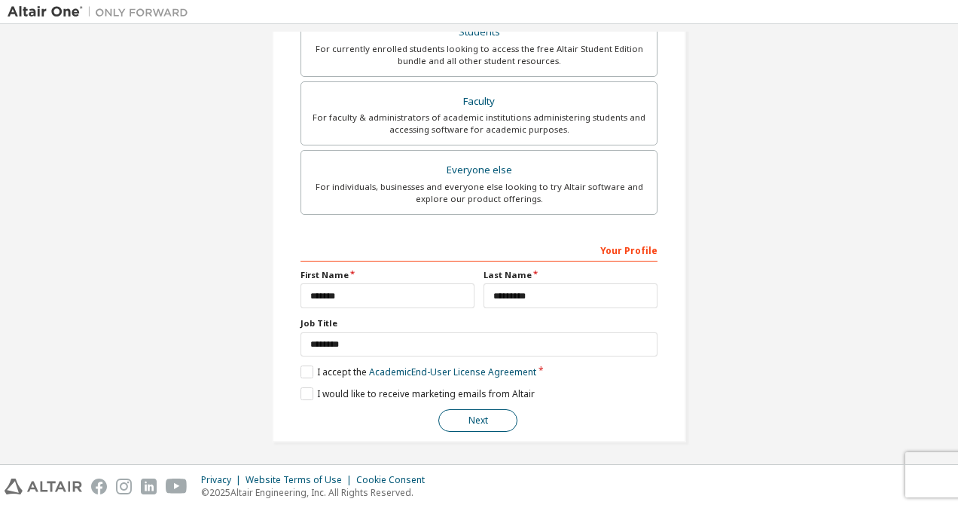
type input "**********"
click at [500, 416] on button "Next" at bounding box center [478, 420] width 79 height 23
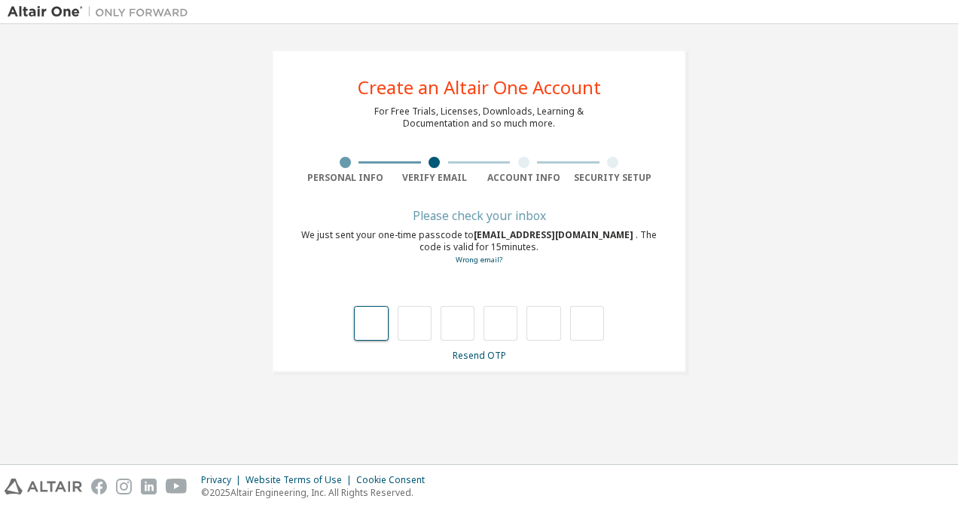
type input "*"
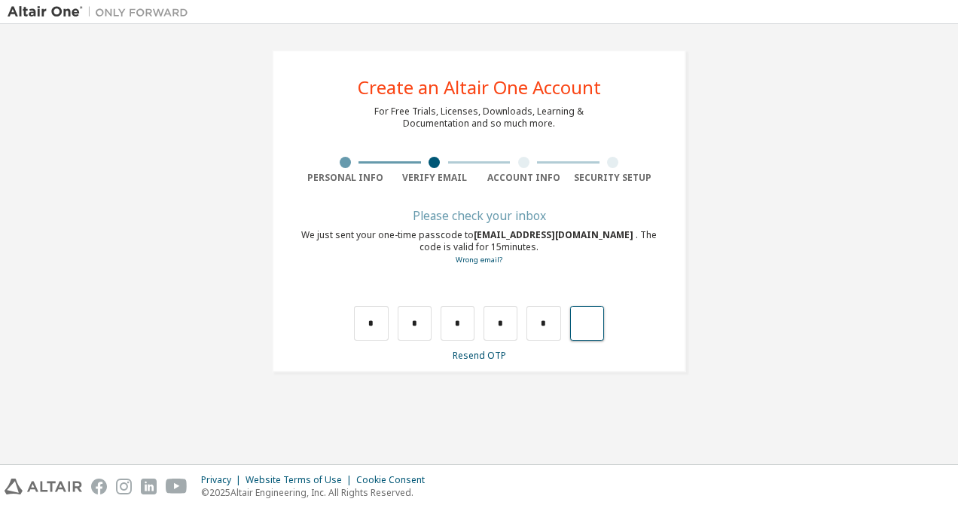
type input "*"
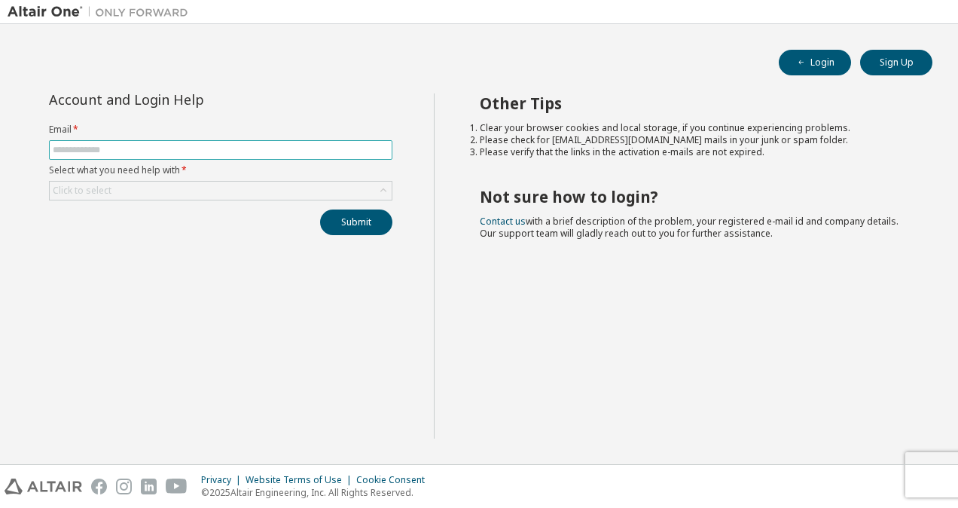
click at [164, 155] on span at bounding box center [221, 150] width 344 height 20
click at [164, 157] on span at bounding box center [221, 150] width 344 height 20
click at [311, 50] on div "Login Sign Up Account and Login Help Email * Select what you need help with * C…" at bounding box center [479, 244] width 943 height 425
click at [811, 58] on button "Login" at bounding box center [815, 63] width 72 height 26
click at [112, 142] on span at bounding box center [221, 150] width 344 height 20
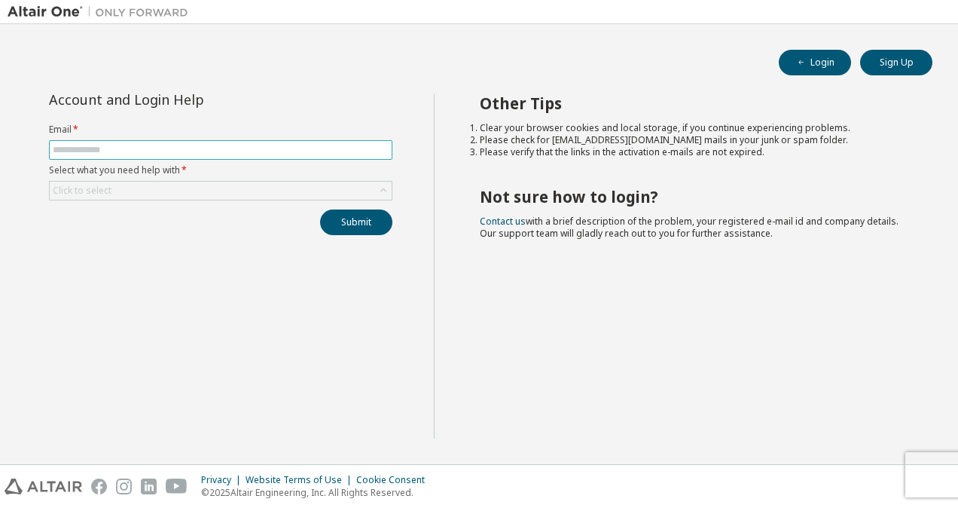
click at [113, 148] on input "text" at bounding box center [221, 150] width 336 height 12
click at [26, 271] on div "Account and Login Help Email * Select what you need help with * Click to select…" at bounding box center [221, 265] width 426 height 345
